Goal: Task Accomplishment & Management: Complete application form

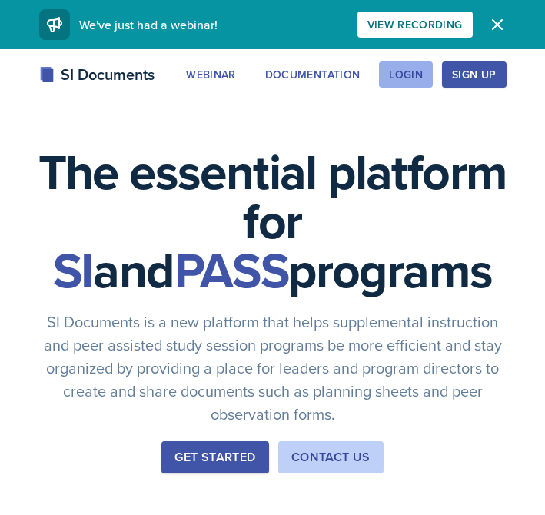
click at [420, 77] on div "Login" at bounding box center [406, 74] width 34 height 12
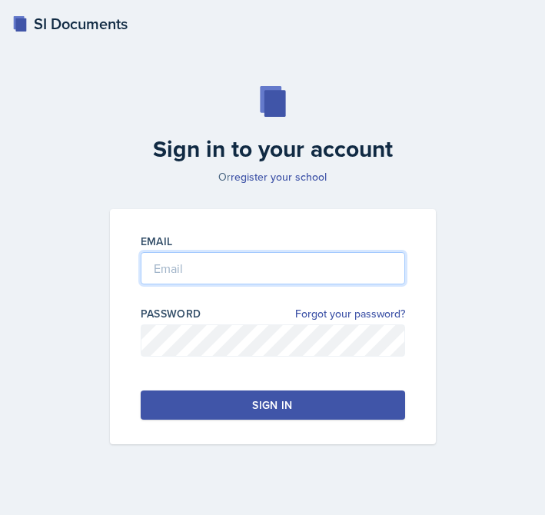
type input "[PERSON_NAME]"
click at [217, 262] on input "[PERSON_NAME]" at bounding box center [273, 268] width 264 height 32
drag, startPoint x: 217, startPoint y: 262, endPoint x: 103, endPoint y: 266, distance: 113.8
click at [103, 268] on div "Email [PERSON_NAME] Password Forgot your password? Sign in" at bounding box center [273, 326] width 344 height 235
type input "[EMAIL_ADDRESS][DOMAIN_NAME]"
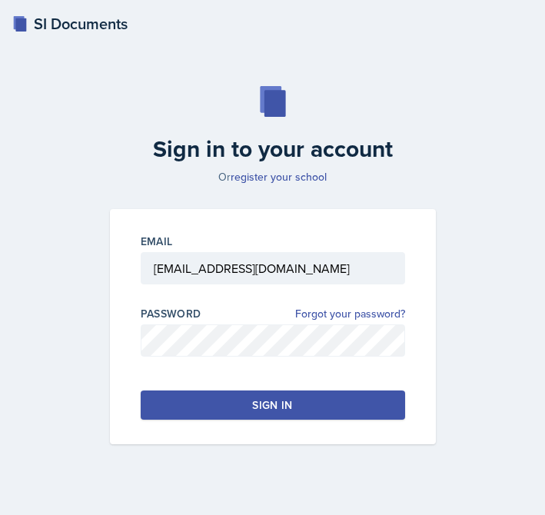
click at [244, 400] on button "Sign in" at bounding box center [273, 405] width 264 height 29
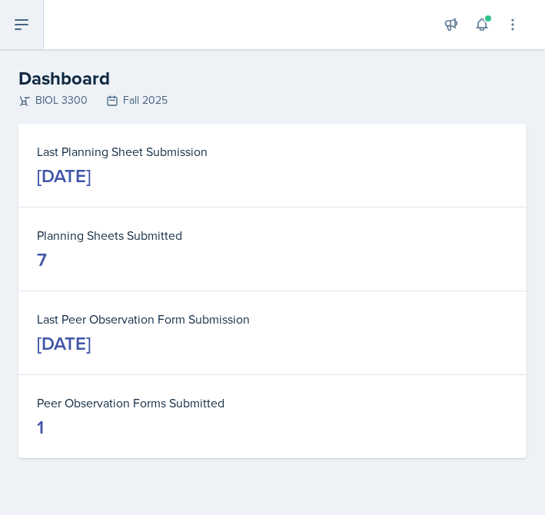
click at [26, 38] on button at bounding box center [22, 24] width 44 height 49
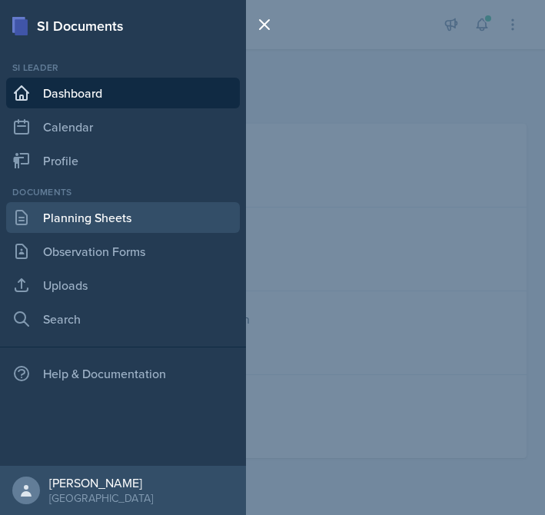
click at [137, 221] on link "Planning Sheets" at bounding box center [123, 217] width 234 height 31
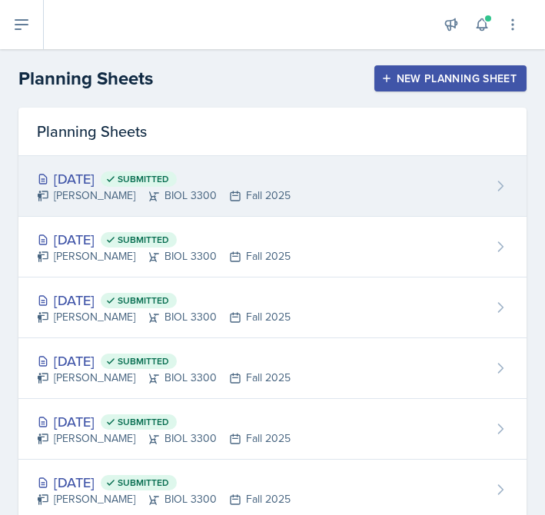
click at [295, 188] on div "[DATE] Submitted [PERSON_NAME] BIOL 3300 Fall 2025" at bounding box center [272, 186] width 508 height 61
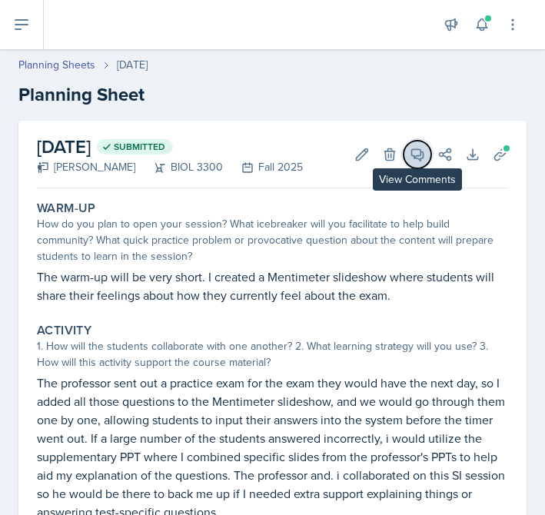
click at [420, 159] on icon at bounding box center [418, 155] width 12 height 12
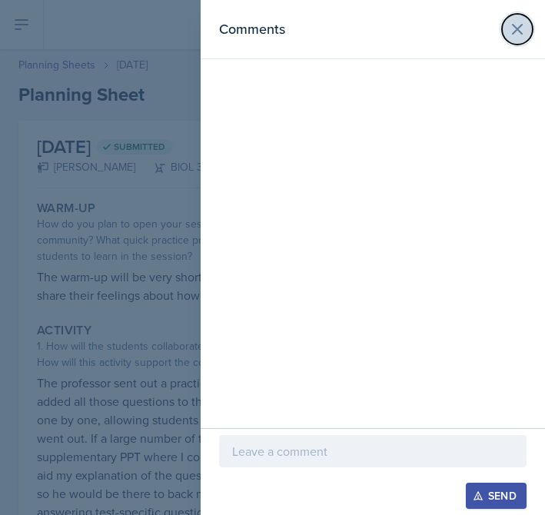
click at [516, 32] on icon at bounding box center [517, 29] width 18 height 18
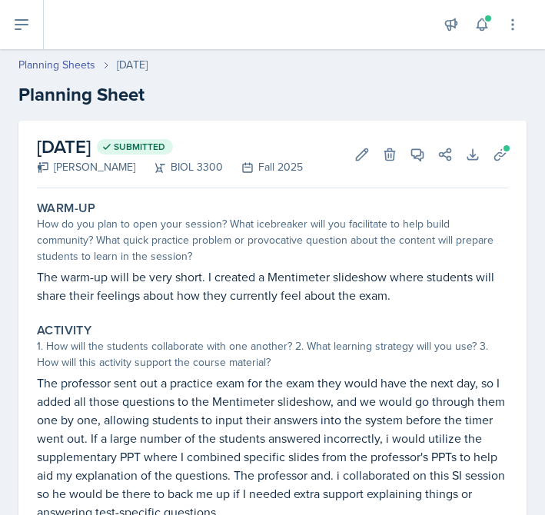
click at [64, 75] on div "Planning Sheets [DATE] Planning Sheet" at bounding box center [272, 83] width 545 height 52
click at [64, 62] on link "Planning Sheets" at bounding box center [56, 65] width 77 height 16
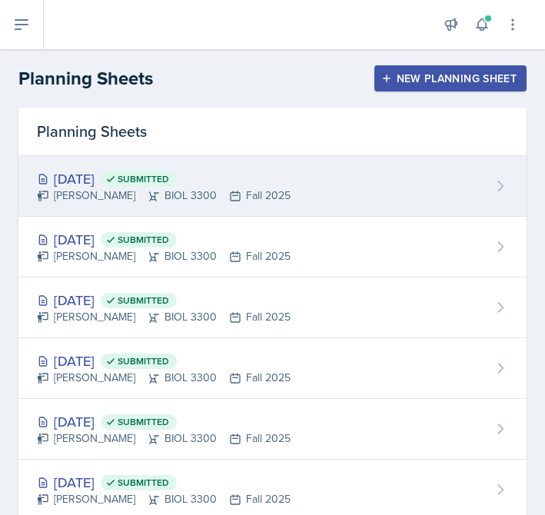
click at [287, 198] on div "[DATE] Submitted [PERSON_NAME] BIOL 3300 Fall 2025" at bounding box center [272, 186] width 508 height 61
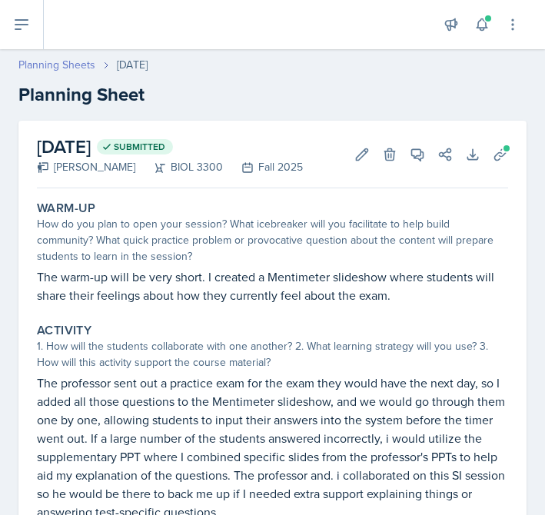
click at [48, 71] on link "Planning Sheets" at bounding box center [56, 65] width 77 height 16
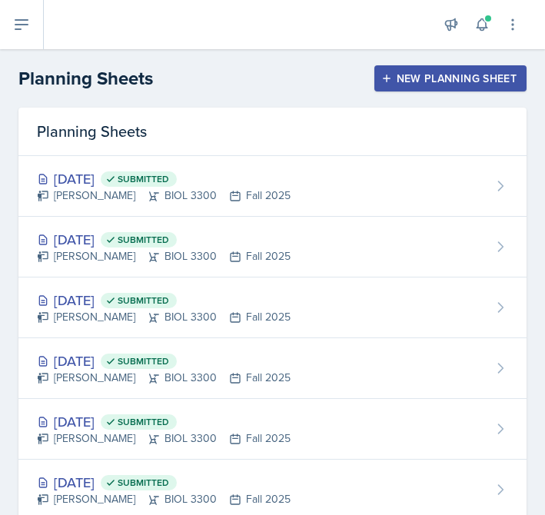
click at [450, 65] on button "New Planning Sheet" at bounding box center [450, 78] width 152 height 26
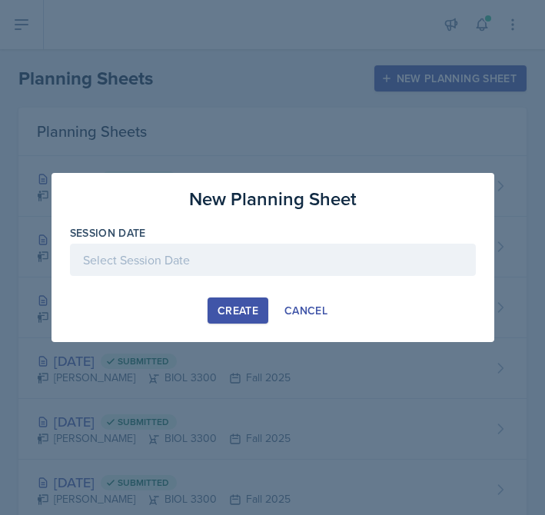
click at [148, 244] on div at bounding box center [273, 260] width 406 height 32
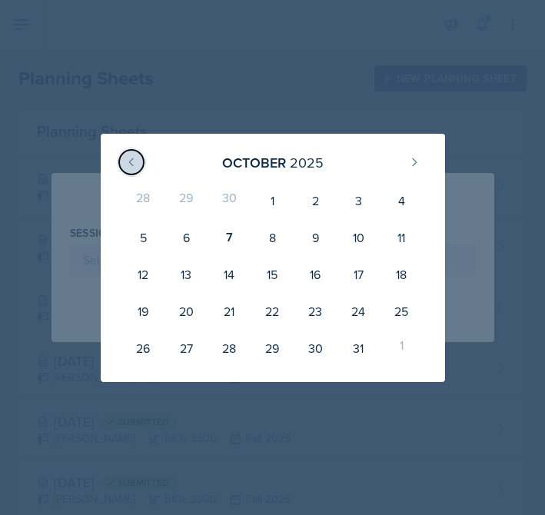
click at [128, 158] on icon at bounding box center [131, 162] width 12 height 12
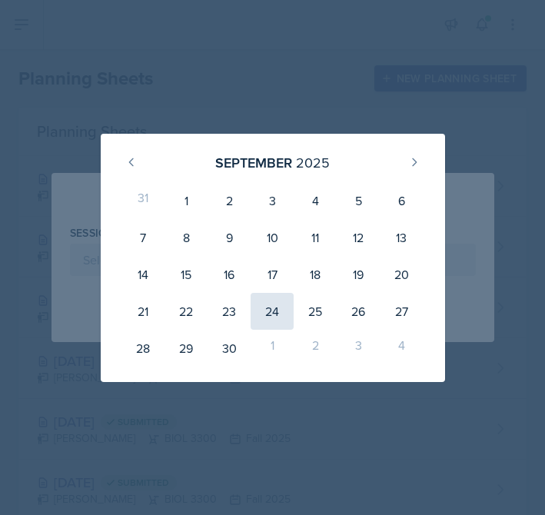
click at [284, 310] on div "24" at bounding box center [272, 311] width 43 height 37
type input "[DATE]"
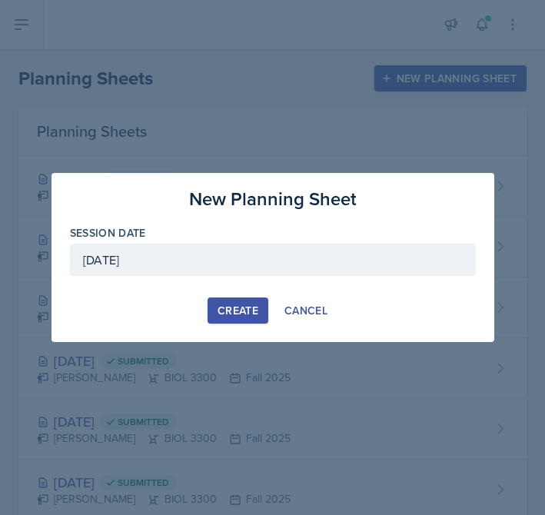
click at [239, 327] on div "New Planning Sheet Session Date [DATE] [DATE] 31 1 2 3 4 5 6 7 8 9 10 11 12 13 …" at bounding box center [273, 257] width 443 height 169
click at [238, 304] on div "Create" at bounding box center [238, 310] width 41 height 12
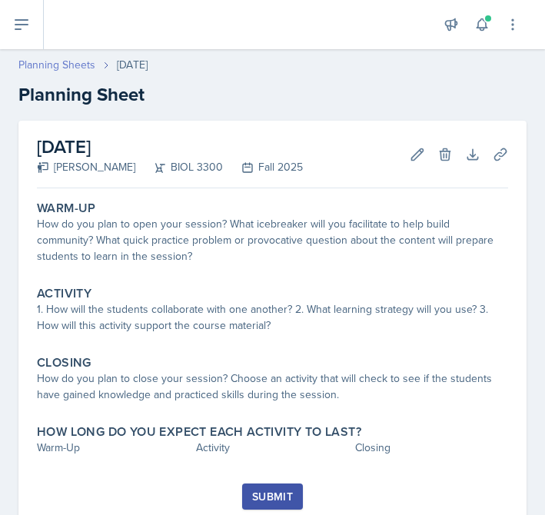
click at [76, 59] on link "Planning Sheets" at bounding box center [56, 65] width 77 height 16
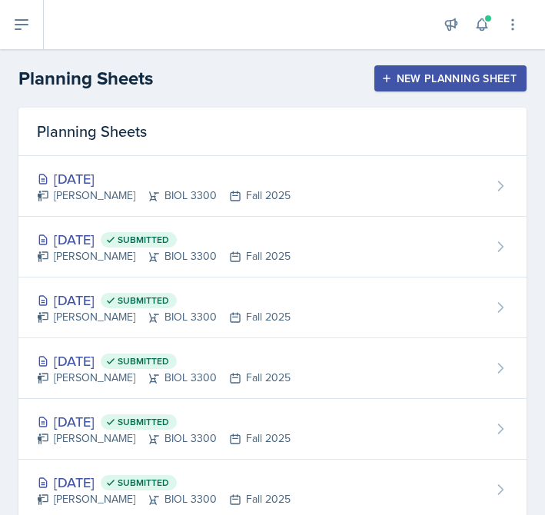
click at [424, 75] on div "New Planning Sheet" at bounding box center [450, 78] width 132 height 12
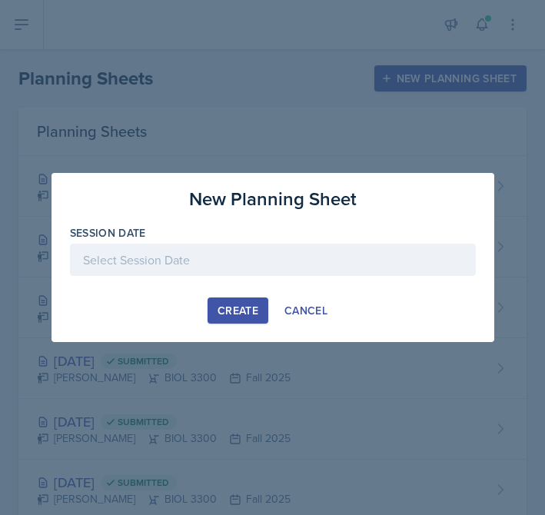
click at [213, 268] on div at bounding box center [273, 260] width 406 height 32
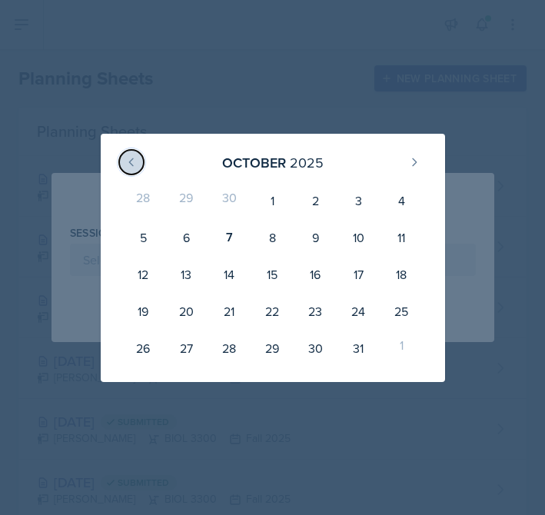
click at [126, 168] on icon at bounding box center [131, 162] width 12 height 12
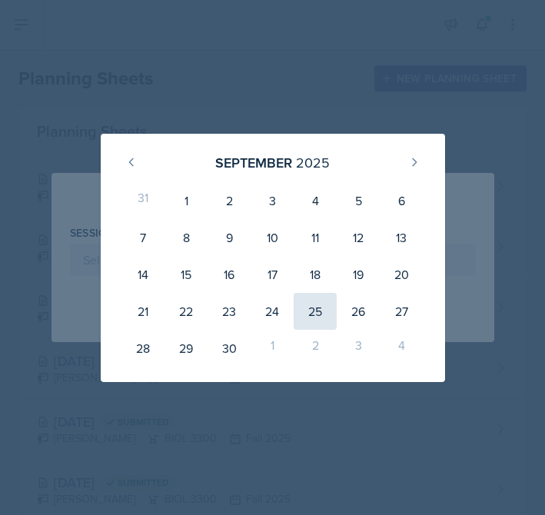
click at [326, 317] on div "25" at bounding box center [315, 311] width 43 height 37
type input "[DATE]"
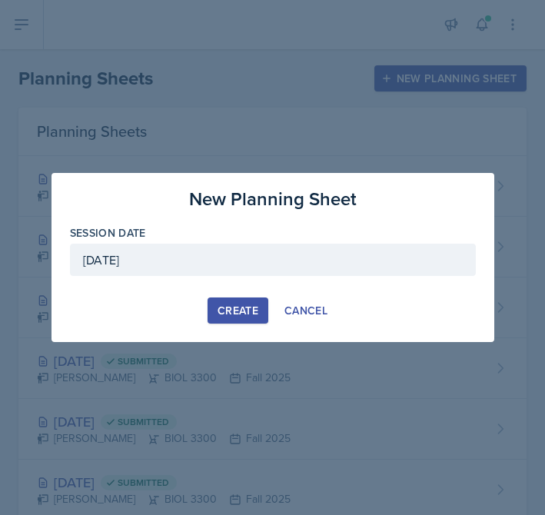
click at [246, 305] on div "Create" at bounding box center [238, 310] width 41 height 12
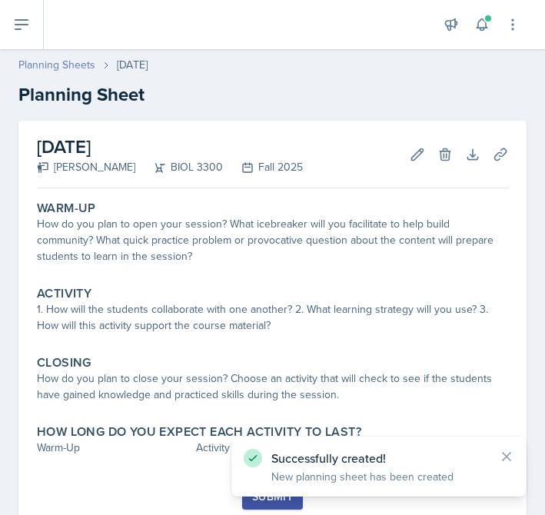
click at [66, 68] on link "Planning Sheets" at bounding box center [56, 65] width 77 height 16
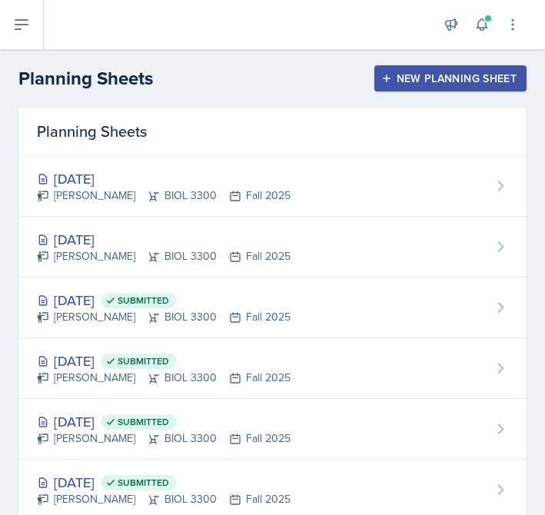
click at [423, 79] on div "New Planning Sheet" at bounding box center [450, 78] width 132 height 12
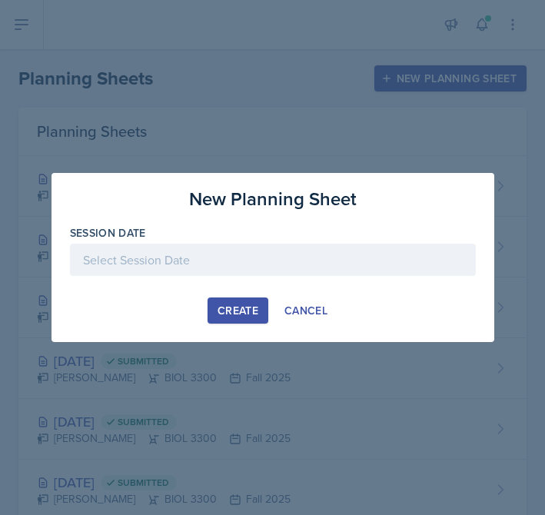
click at [198, 254] on div at bounding box center [273, 260] width 406 height 32
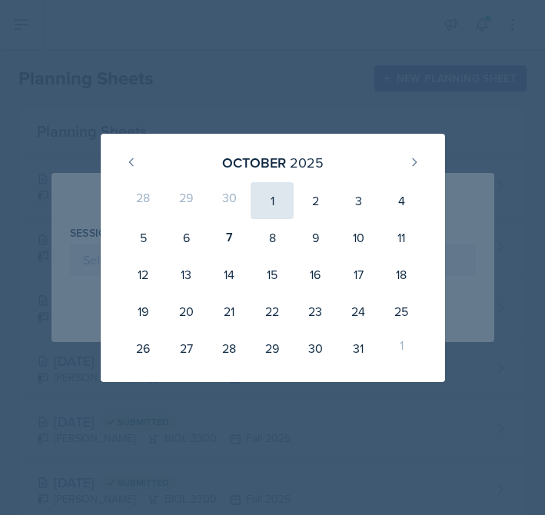
click at [268, 197] on div "1" at bounding box center [272, 200] width 43 height 37
type input "[DATE]"
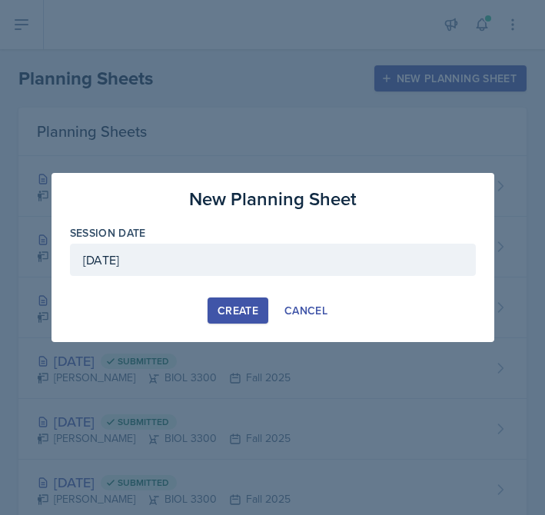
click at [226, 313] on div "Create" at bounding box center [238, 310] width 41 height 12
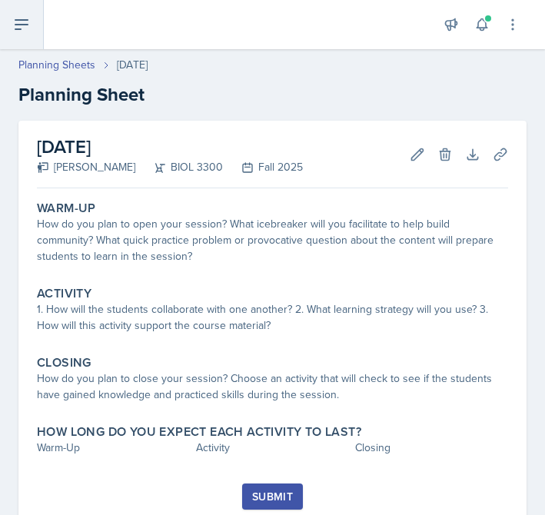
click at [25, 32] on icon at bounding box center [21, 24] width 18 height 18
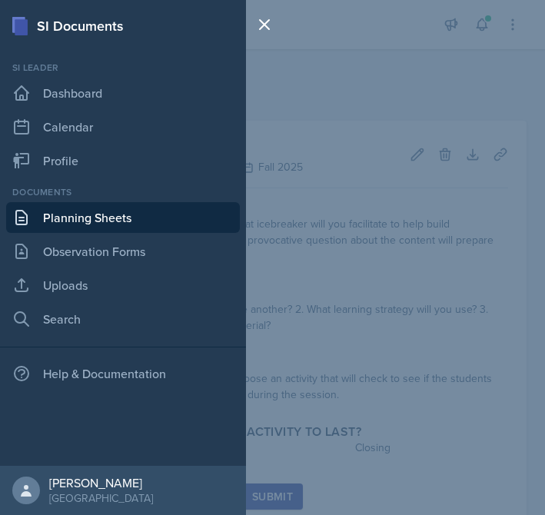
click at [366, 112] on div "SI Documents Si leader Dashboard Calendar Profile Documents Planning Sheets Obs…" at bounding box center [272, 257] width 545 height 515
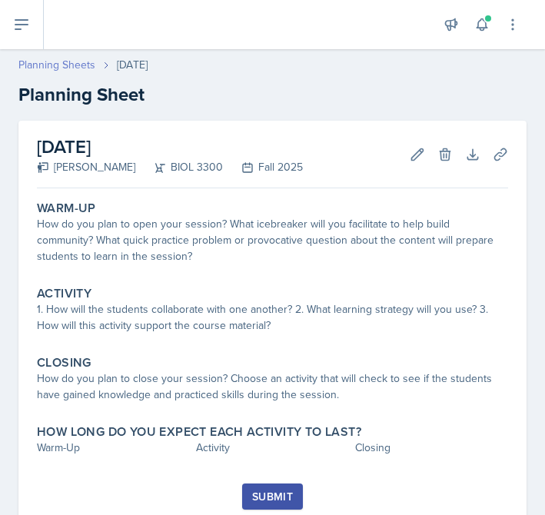
click at [74, 70] on link "Planning Sheets" at bounding box center [56, 65] width 77 height 16
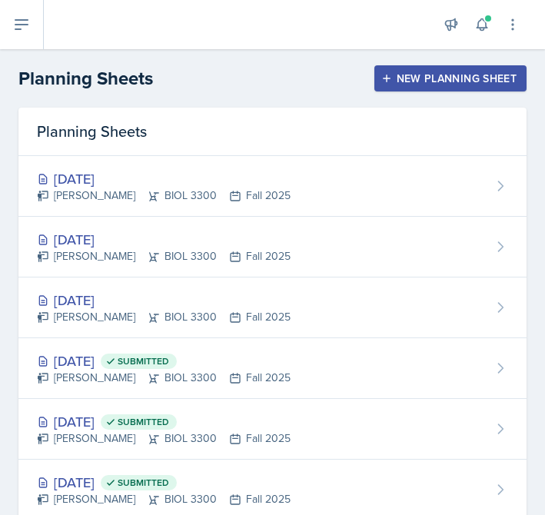
click at [435, 76] on div "New Planning Sheet" at bounding box center [450, 78] width 132 height 12
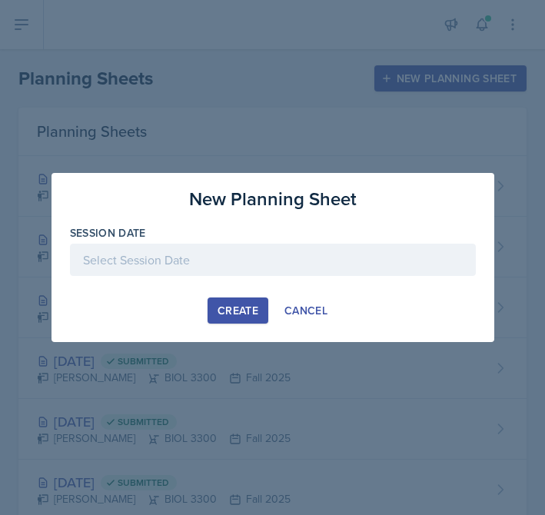
click at [231, 265] on div at bounding box center [273, 260] width 406 height 32
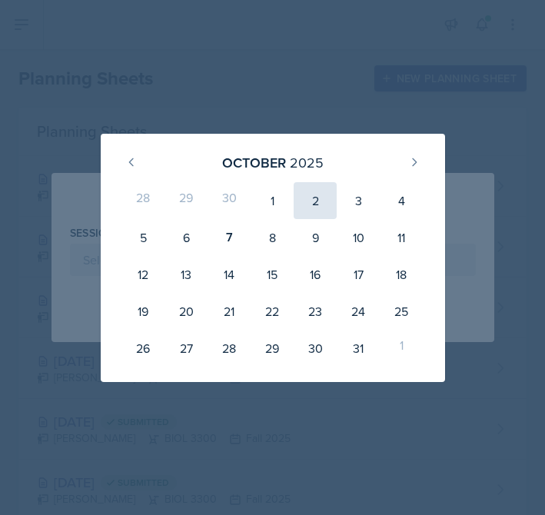
click at [308, 188] on div "2" at bounding box center [315, 200] width 43 height 37
type input "[DATE]"
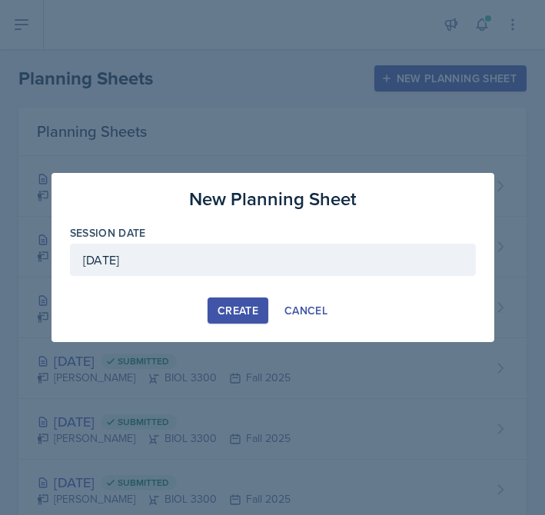
click at [239, 318] on button "Create" at bounding box center [238, 310] width 61 height 26
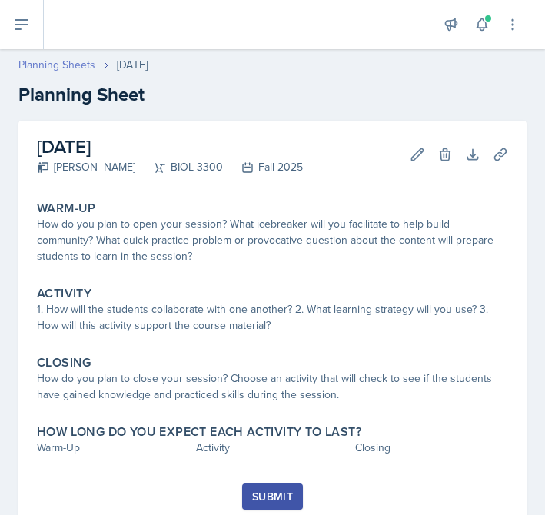
click at [58, 71] on link "Planning Sheets" at bounding box center [56, 65] width 77 height 16
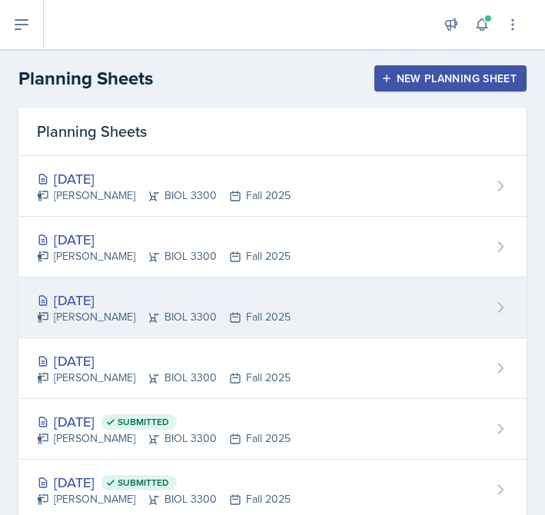
click at [278, 297] on div "[DATE] [PERSON_NAME] BIOL 3300 Fall 2025" at bounding box center [272, 308] width 508 height 61
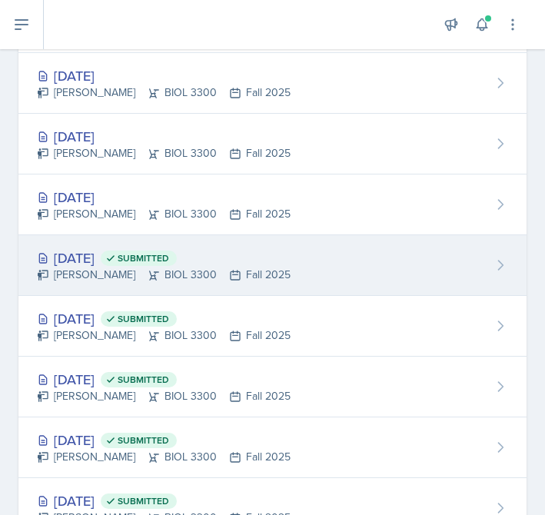
scroll to position [168, 0]
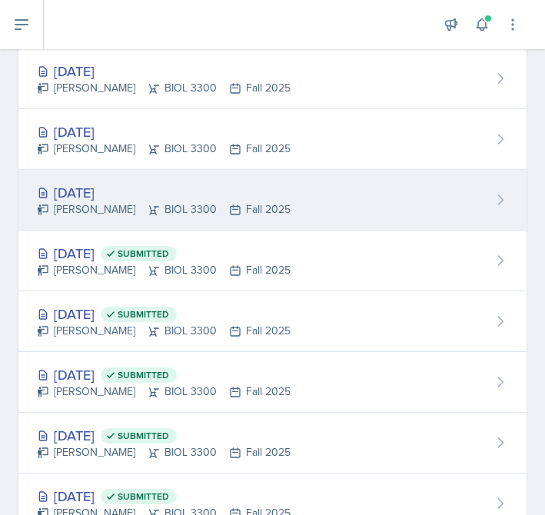
click at [175, 201] on div "[PERSON_NAME] BIOL 3300 Fall 2025" at bounding box center [164, 209] width 254 height 16
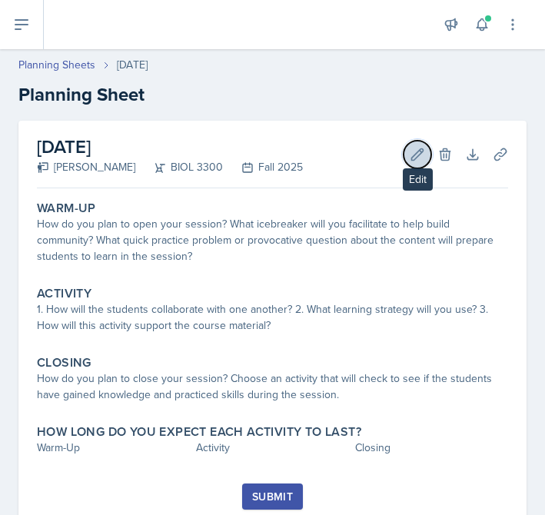
click at [419, 154] on icon at bounding box center [418, 154] width 12 height 12
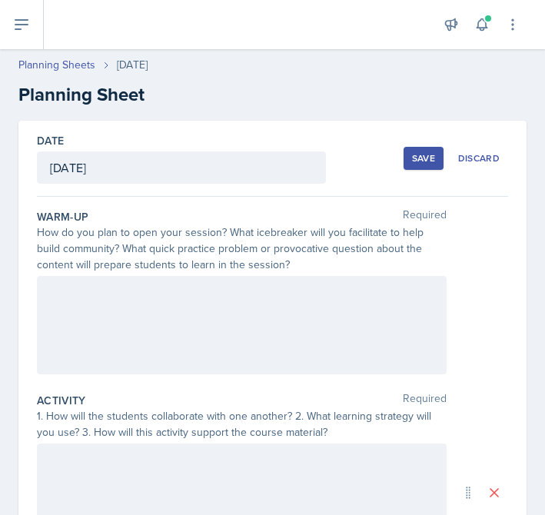
click at [100, 362] on div at bounding box center [242, 325] width 410 height 98
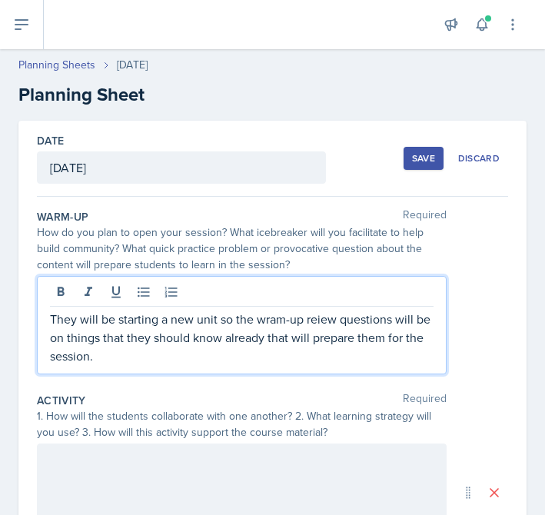
click at [325, 320] on p "They will be starting a new unit so the wram-up reiew questions will be on thin…" at bounding box center [242, 337] width 384 height 55
click at [279, 315] on p "They will be starting a new unit so the wram-up review questions will be on thi…" at bounding box center [242, 337] width 384 height 55
click at [144, 350] on p "They will be starting a new unit so the warm-up review questions will be on thi…" at bounding box center [242, 337] width 384 height 55
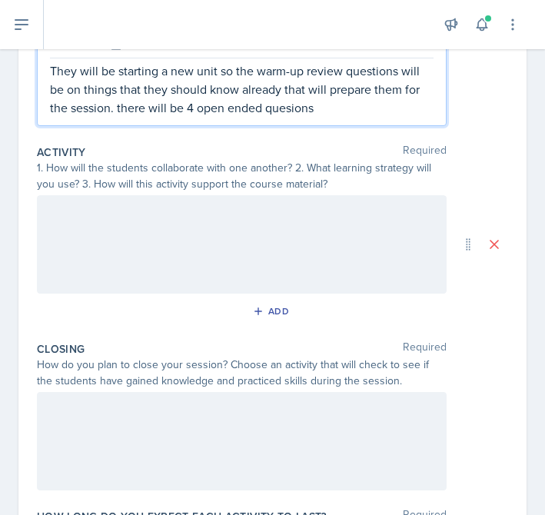
scroll to position [371, 0]
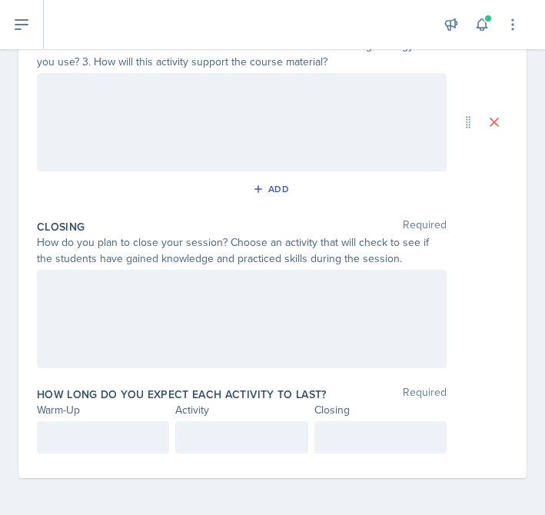
click at [126, 115] on div at bounding box center [242, 122] width 410 height 98
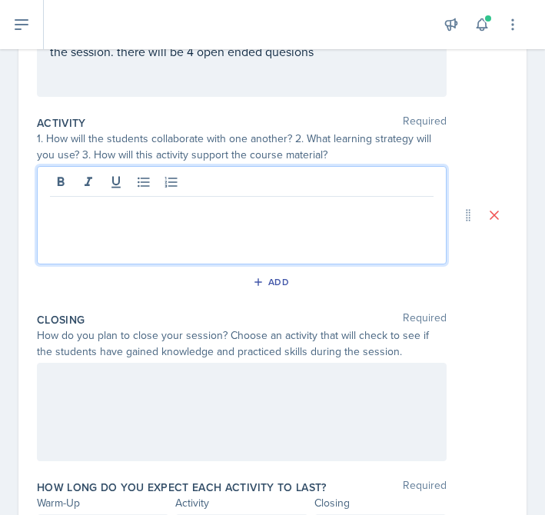
scroll to position [274, 0]
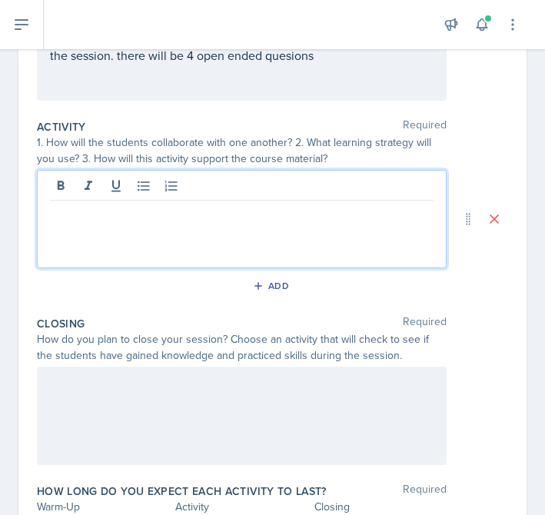
click at [78, 209] on p at bounding box center [242, 213] width 384 height 18
click at [252, 214] on p "We will go through a ppt that" at bounding box center [242, 213] width 384 height 18
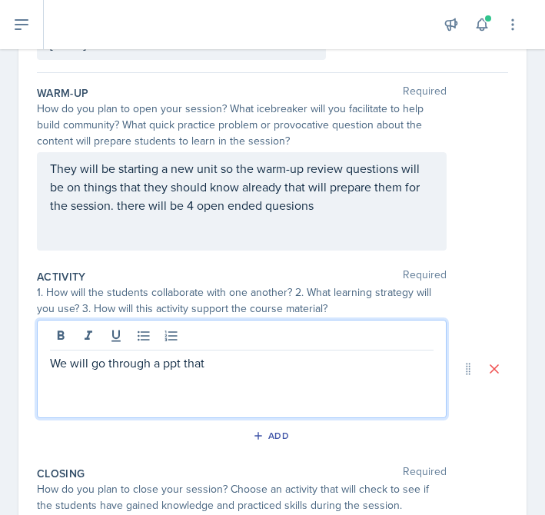
scroll to position [125, 0]
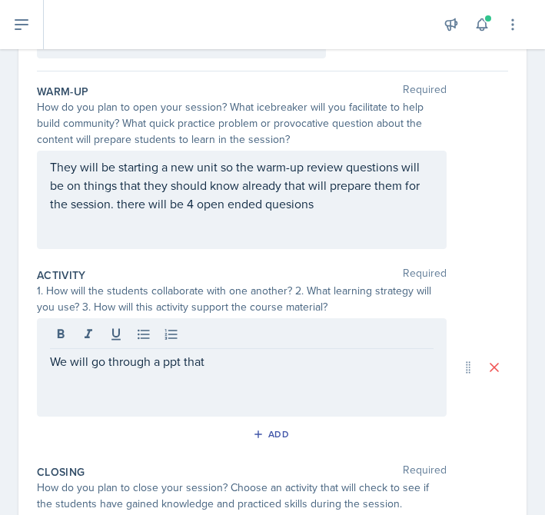
click at [204, 343] on div at bounding box center [242, 336] width 384 height 25
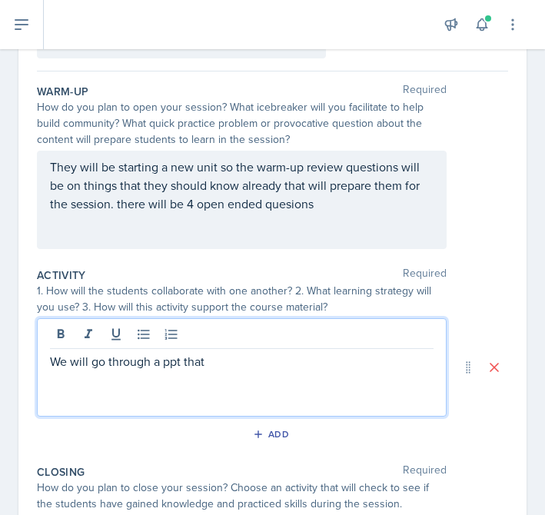
click at [222, 367] on p "We will go through a ppt that" at bounding box center [242, 361] width 384 height 18
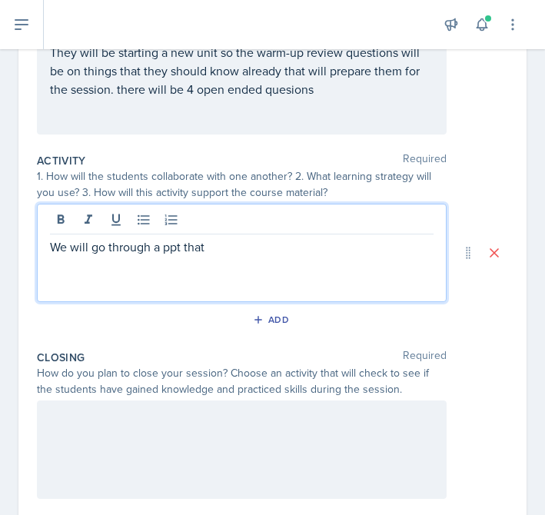
scroll to position [243, 0]
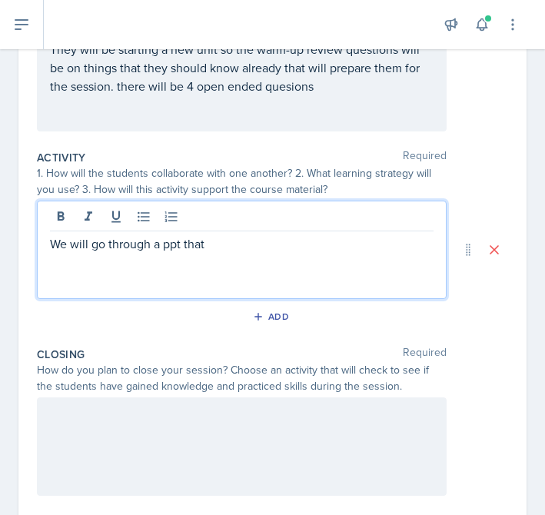
click at [214, 250] on p "We will go through a ppt that" at bounding box center [242, 243] width 384 height 18
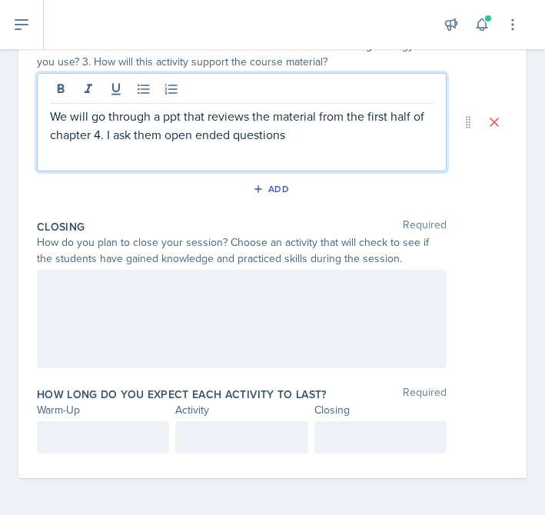
scroll to position [320, 0]
